Goal: Feedback & Contribution: Contribute content

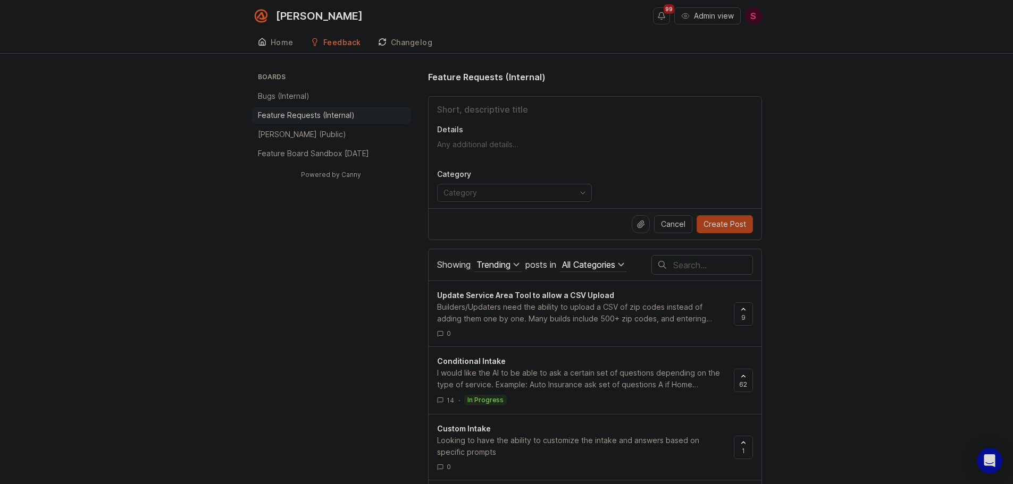
click at [503, 105] on input "Title" at bounding box center [595, 109] width 316 height 13
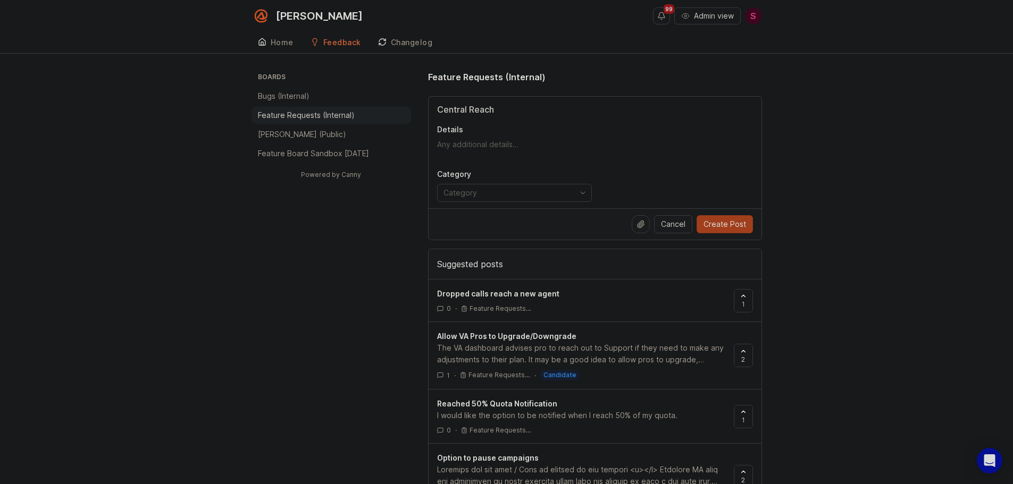
type input "Central Reach"
click at [457, 141] on textarea "Details" at bounding box center [595, 149] width 316 height 21
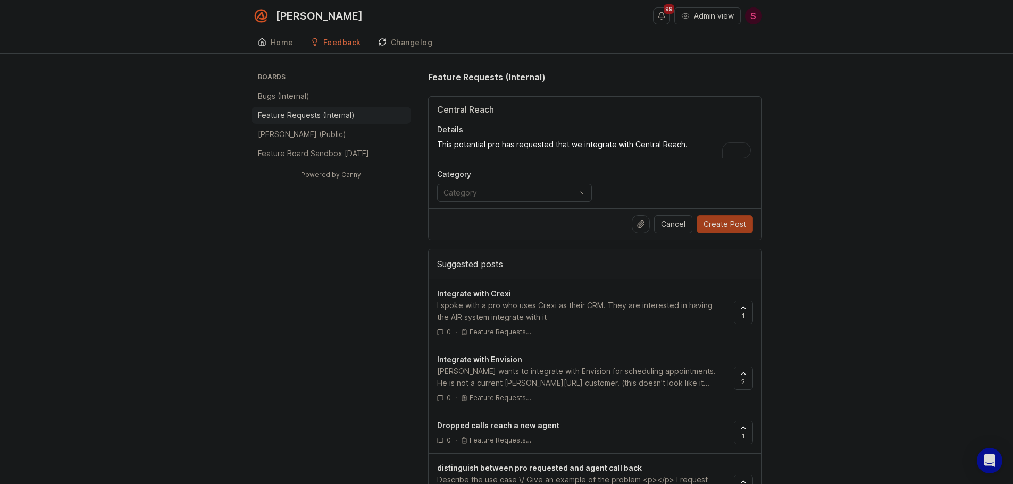
paste textarea "[URL][PERSON_NAME][DOMAIN_NAME]"
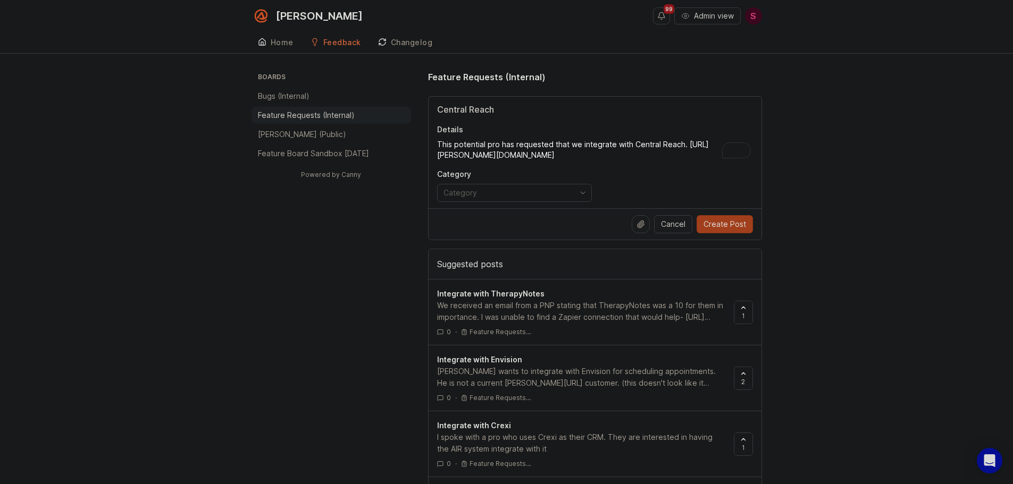
click at [698, 143] on textarea "This potential pro has requested that we integrate with Central Reach. [URL][PE…" at bounding box center [595, 149] width 316 height 21
type textarea "This potential pro has requested that we integrate with Central Reach. [DOMAIN_…"
click at [539, 192] on input "toggle menu" at bounding box center [509, 193] width 130 height 12
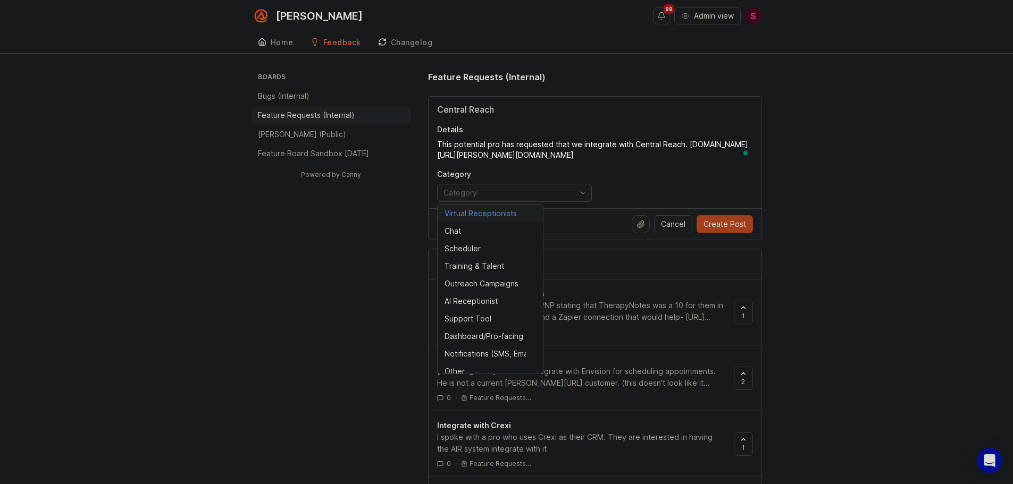
click at [498, 215] on div "Virtual Receptionists" at bounding box center [481, 214] width 72 height 12
type input "Virtual Receptionists"
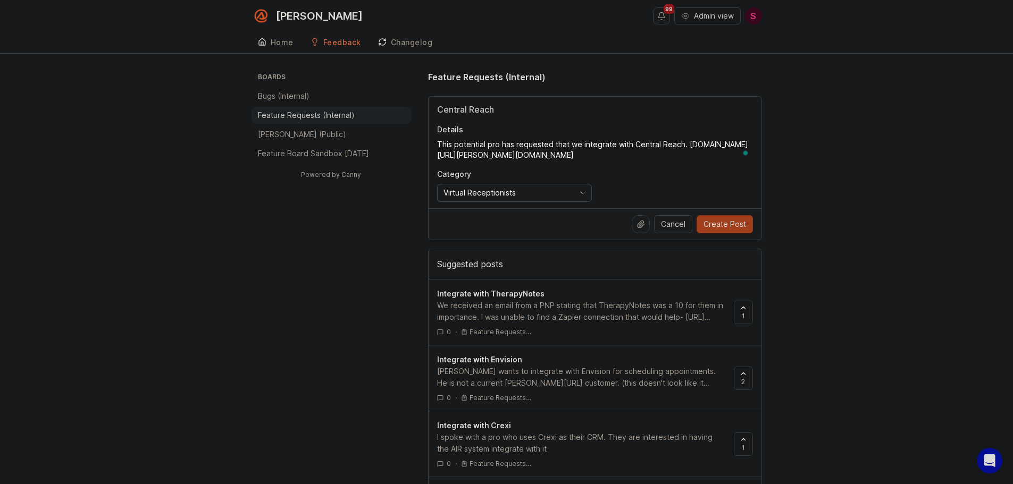
click at [545, 191] on input "Virtual Receptionists" at bounding box center [509, 193] width 130 height 12
click at [583, 193] on icon "toggle icon" at bounding box center [582, 193] width 17 height 9
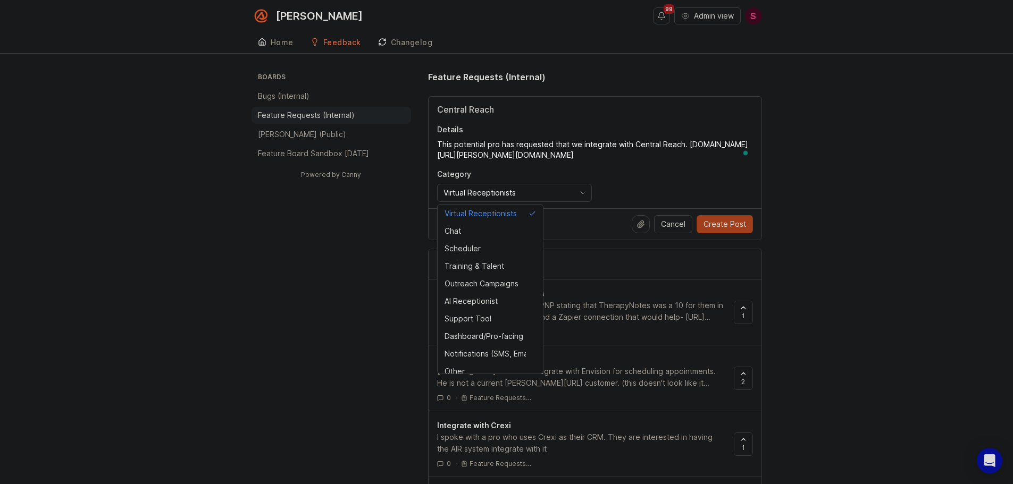
click at [687, 167] on div "Central Reach Details This potential pro has requested that we integrate with C…" at bounding box center [595, 153] width 333 height 112
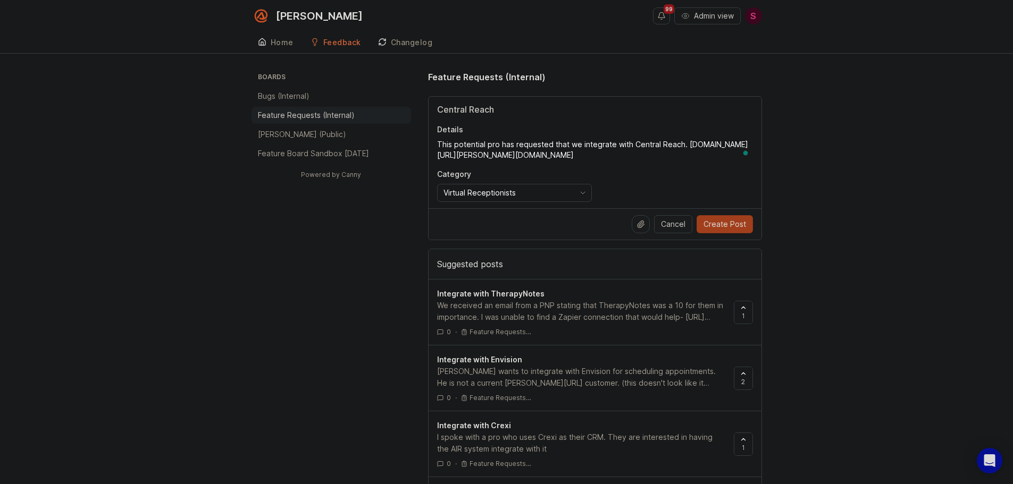
click at [499, 142] on textarea "This potential pro has requested that we integrate with Central Reach. [DOMAIN_…" at bounding box center [595, 149] width 316 height 21
click at [716, 146] on textarea "This PNP has requested that we integrate with Central Reach. [DOMAIN_NAME] [URL…" at bounding box center [595, 149] width 316 height 21
click at [665, 142] on textarea "This PNP has requested that we integrate with Central Reach. [URL][PERSON_NAME]…" at bounding box center [595, 149] width 316 height 21
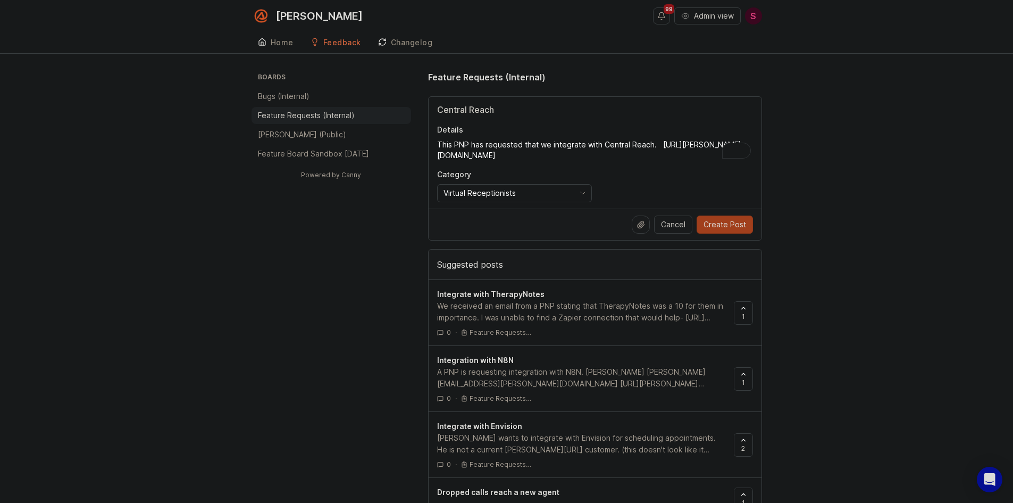
paste textarea "I was unable to find a Zapier connection that would help- [URL][DOMAIN_NAME]. R…"
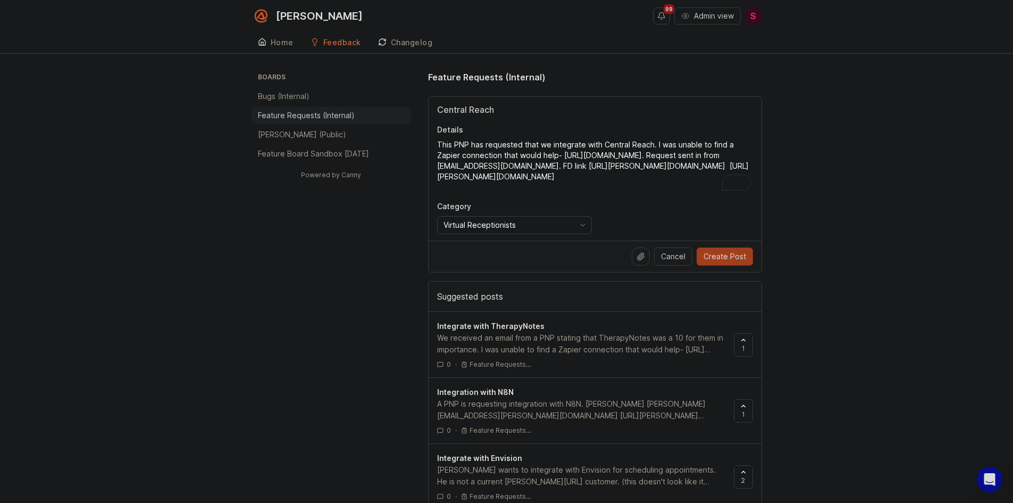
drag, startPoint x: 654, startPoint y: 157, endPoint x: 589, endPoint y: 157, distance: 64.3
click at [589, 157] on textarea "This PNP has requested that we integrate with Central Reach. I was unable to fi…" at bounding box center [595, 165] width 316 height 53
drag, startPoint x: 600, startPoint y: 155, endPoint x: 562, endPoint y: 158, distance: 38.4
click at [562, 158] on textarea "This PNP has requested that we integrate with Central Reach. I was unable to fi…" at bounding box center [595, 165] width 316 height 53
paste textarea "[URL][DOMAIN_NAME]"
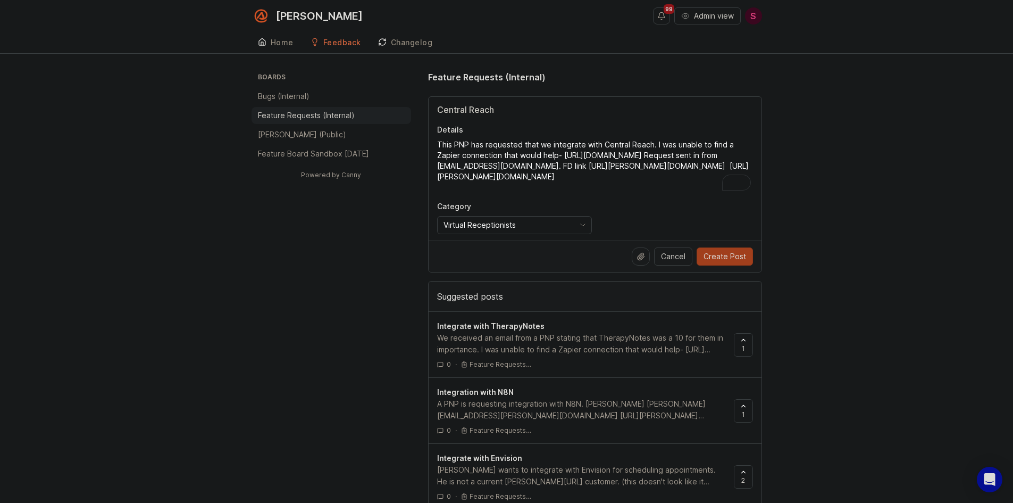
drag, startPoint x: 597, startPoint y: 166, endPoint x: 437, endPoint y: 166, distance: 160.1
click at [437, 166] on textarea "This PNP has requested that we integrate with Central Reach. I was unable to fi…" at bounding box center [595, 165] width 316 height 53
paste textarea "[PERSON_NAME][EMAIL_ADDRESS][PERSON_NAME][DOMAIN_NAME]"
drag, startPoint x: 616, startPoint y: 186, endPoint x: 432, endPoint y: 183, distance: 183.5
click at [432, 183] on div "Central Reach Details This PNP has requested that we integrate with Central Rea…" at bounding box center [595, 169] width 333 height 144
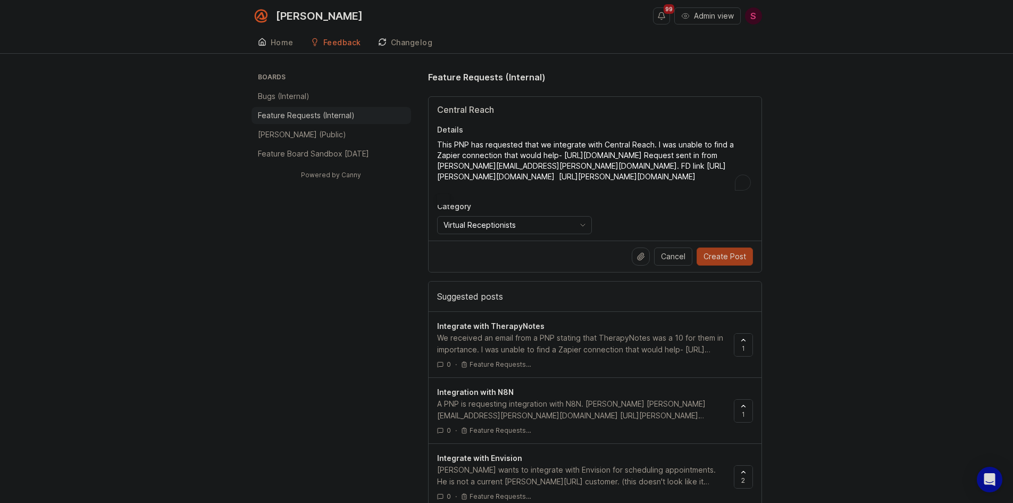
click at [599, 183] on textarea "This PNP has requested that we integrate with Central Reach. I was unable to fi…" at bounding box center [595, 165] width 316 height 53
drag, startPoint x: 619, startPoint y: 173, endPoint x: 431, endPoint y: 175, distance: 187.7
click at [431, 175] on div "Central Reach Details This PNP has requested that we integrate with Central Rea…" at bounding box center [595, 169] width 333 height 144
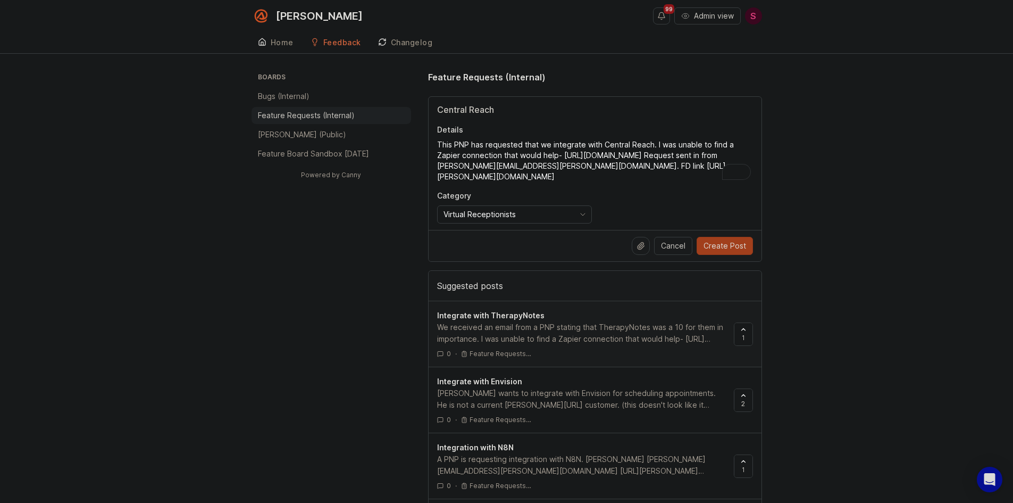
type textarea "This PNP has requested that we integrate with Central Reach. I was unable to fi…"
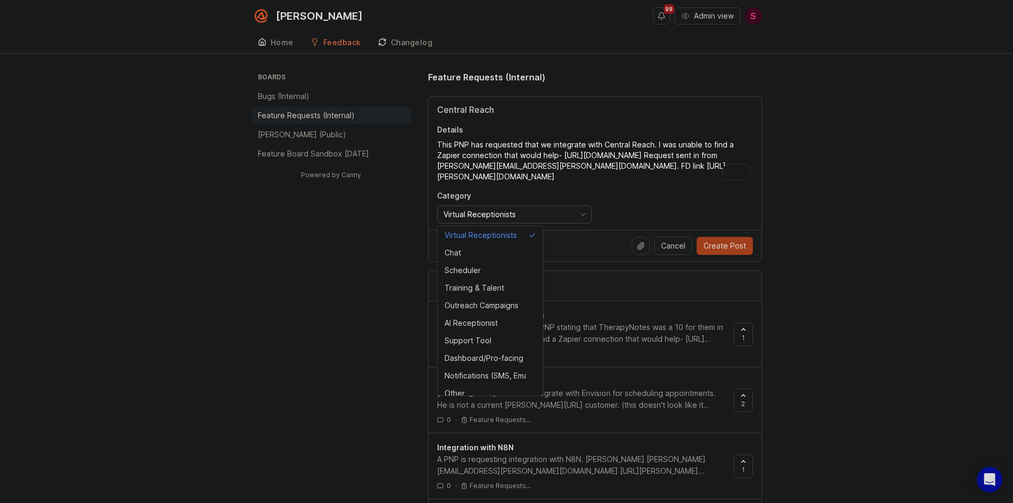
click at [519, 211] on input "Virtual Receptionists" at bounding box center [509, 214] width 130 height 12
click at [462, 385] on li "Other" at bounding box center [490, 393] width 105 height 18
type input "Other"
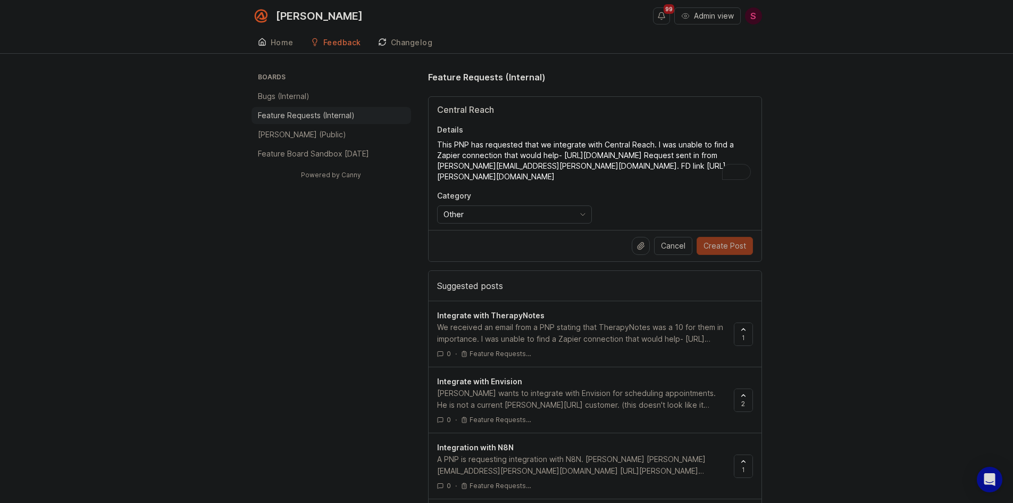
click at [714, 241] on span "Create Post" at bounding box center [725, 245] width 43 height 11
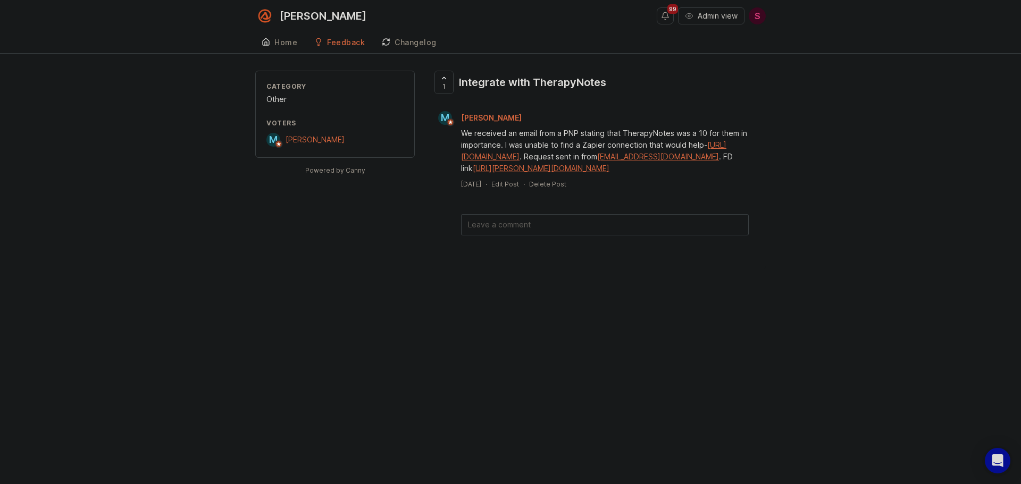
drag, startPoint x: 505, startPoint y: 146, endPoint x: 710, endPoint y: 181, distance: 207.7
click at [710, 174] on div "We received an email from a PNP stating that TherapyNotes was a 10 for them in …" at bounding box center [605, 151] width 288 height 47
copy div "I was unable to find a Zapier connection that would help- https://www.therapyno…"
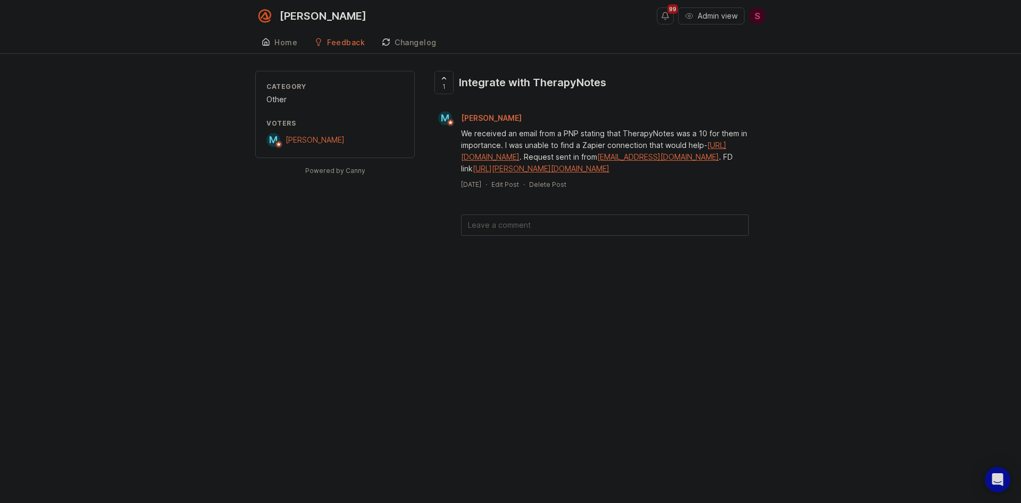
click at [584, 157] on div "We received an email from a PNP stating that TherapyNotes was a 10 for them in …" at bounding box center [605, 151] width 288 height 47
drag, startPoint x: 574, startPoint y: 157, endPoint x: 556, endPoint y: 163, distance: 18.7
click at [574, 157] on div "We received an email from a PNP stating that TherapyNotes was a 10 for them in …" at bounding box center [605, 151] width 288 height 47
click at [576, 158] on div "We received an email from a PNP stating that TherapyNotes was a 10 for them in …" at bounding box center [605, 151] width 288 height 47
